Goal: Information Seeking & Learning: Learn about a topic

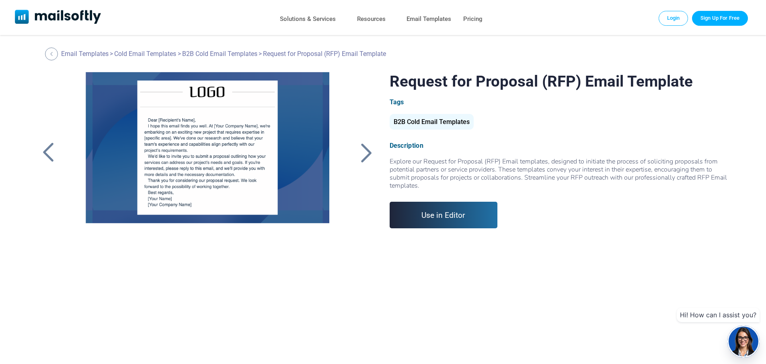
click at [163, 158] on div at bounding box center [207, 172] width 271 height 201
click at [368, 155] on div at bounding box center [367, 152] width 20 height 21
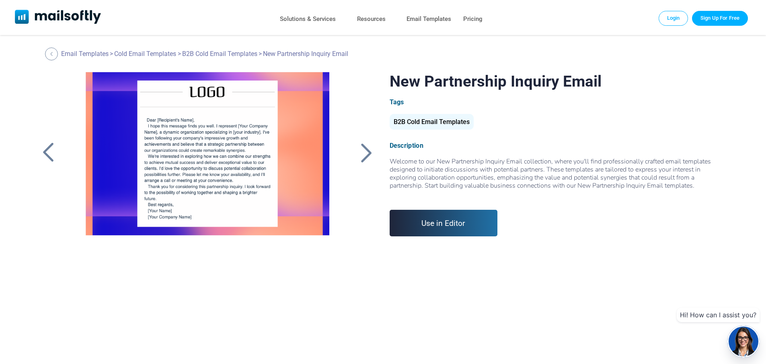
click at [368, 155] on div at bounding box center [367, 152] width 20 height 21
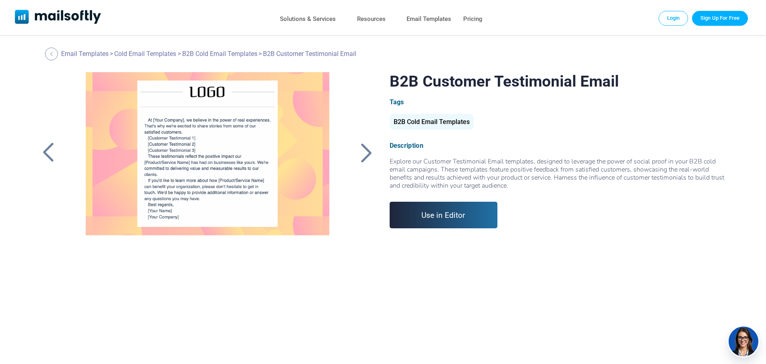
click at [368, 155] on div at bounding box center [367, 152] width 20 height 21
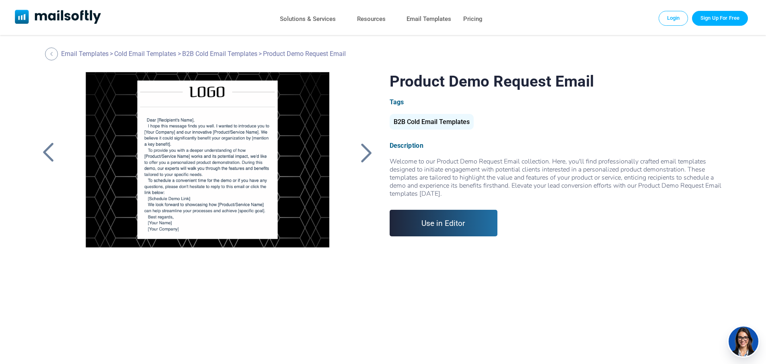
click at [368, 155] on div at bounding box center [367, 152] width 20 height 21
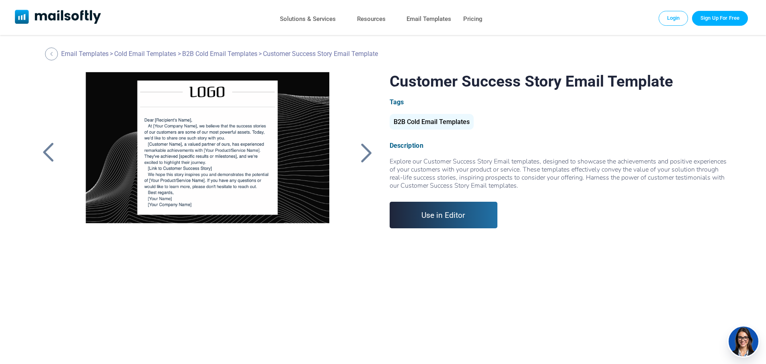
click at [368, 155] on div at bounding box center [367, 152] width 20 height 21
